Goal: Task Accomplishment & Management: Manage account settings

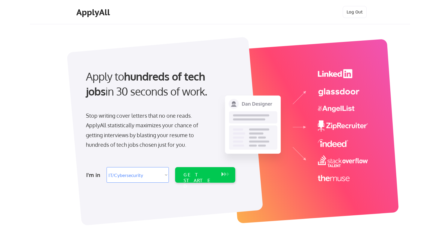
select select ""it_security""
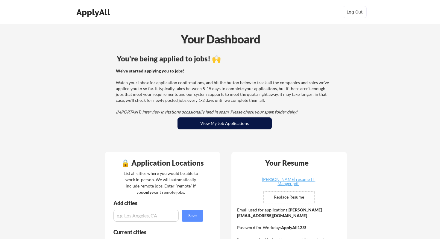
click at [211, 122] on button "View My Job Applications" at bounding box center [225, 123] width 94 height 12
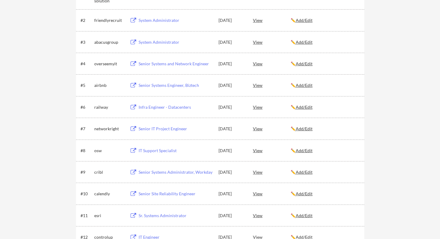
scroll to position [516, 0]
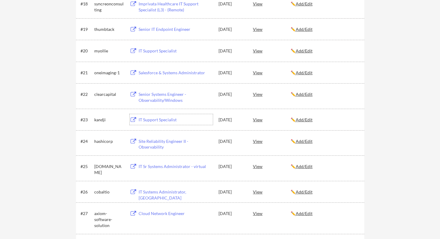
click at [145, 121] on div "IT Support Specialist" at bounding box center [176, 120] width 74 height 6
click at [174, 120] on div "IT Support Specialist" at bounding box center [176, 120] width 74 height 6
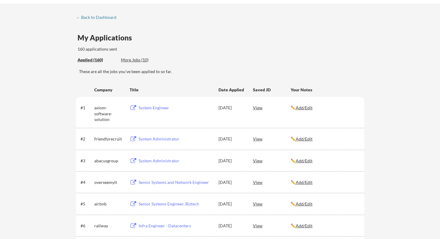
scroll to position [1027, 0]
